Goal: Book appointment/travel/reservation

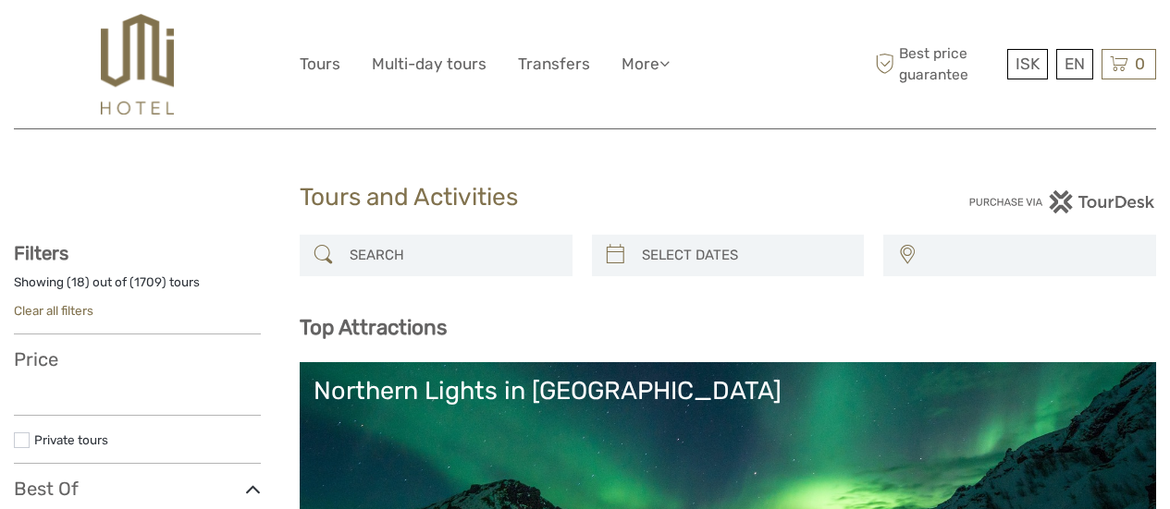
select select
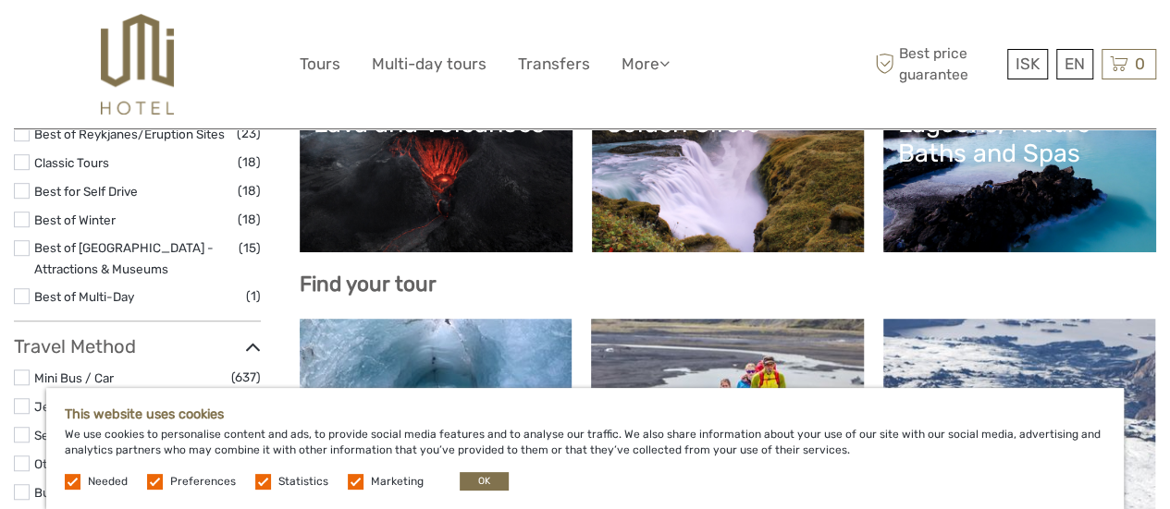
click at [482, 493] on div "This website uses cookies We use cookies to personalise content and ads, to pro…" at bounding box center [584, 448] width 1077 height 121
click at [482, 477] on button "OK" at bounding box center [484, 481] width 49 height 18
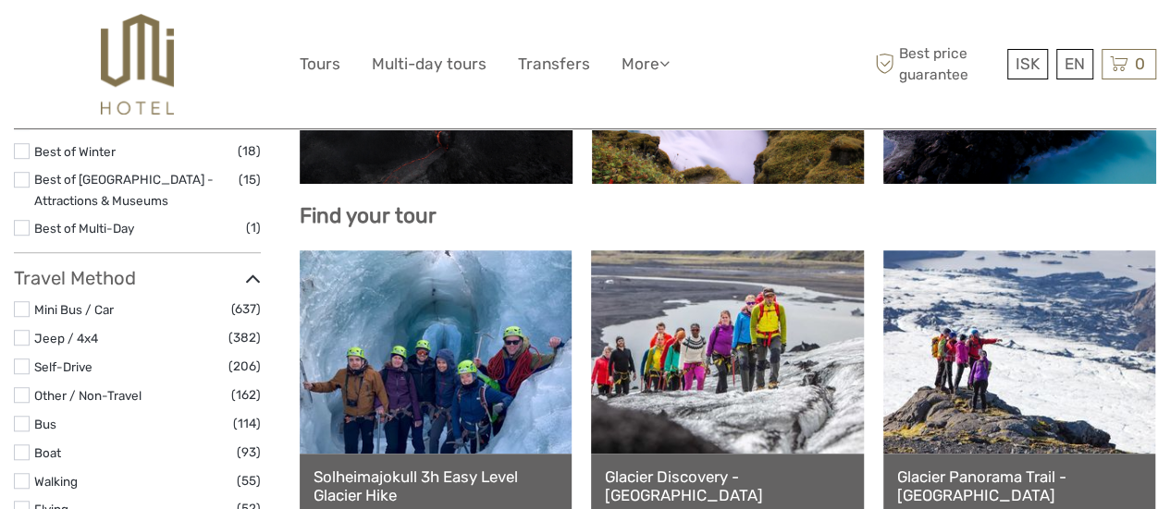
scroll to position [358, 0]
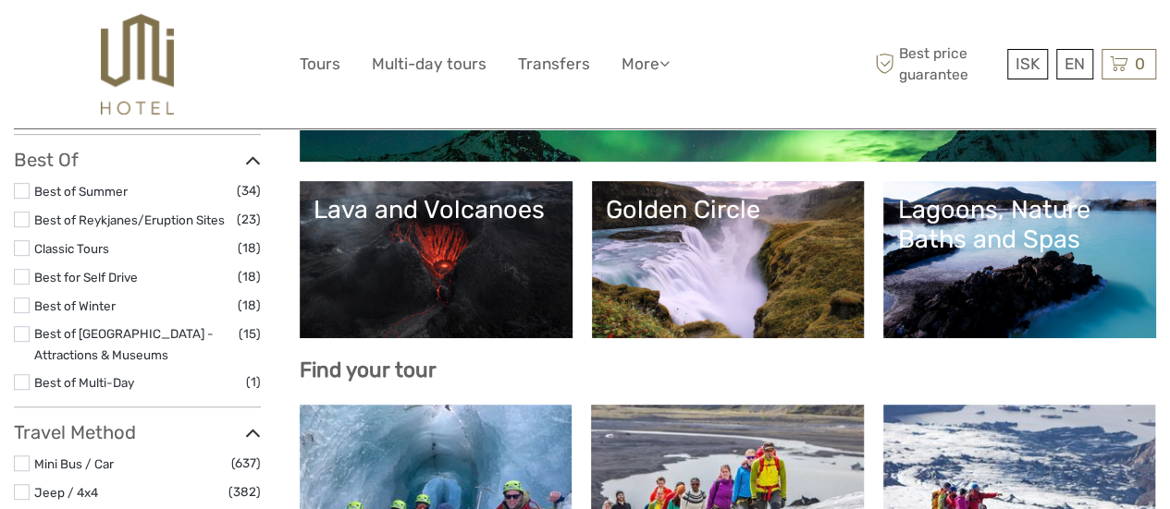
click at [1067, 214] on div "Lagoons, Nature Baths and Spas" at bounding box center [1019, 225] width 245 height 60
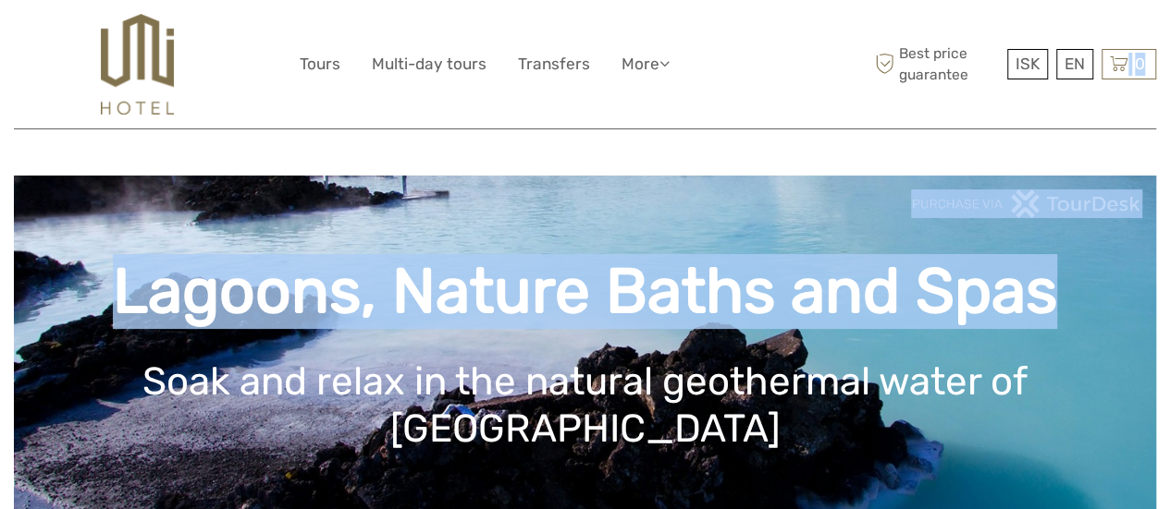
drag, startPoint x: 1141, startPoint y: 29, endPoint x: 1183, endPoint y: 40, distance: 43.1
